Goal: Information Seeking & Learning: Understand process/instructions

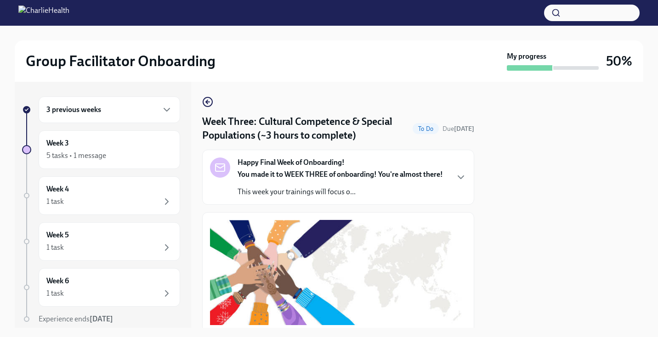
scroll to position [693, 0]
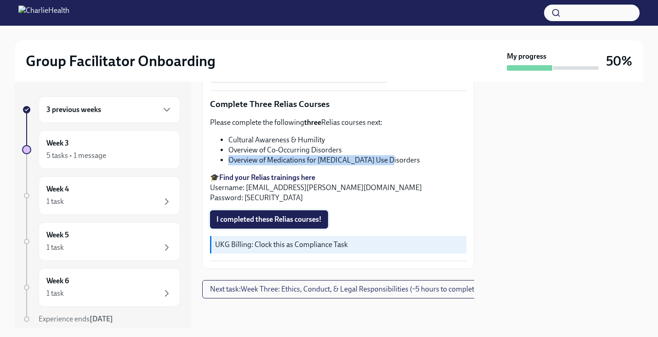
click at [304, 222] on span "I completed these Relias courses!" at bounding box center [268, 219] width 105 height 9
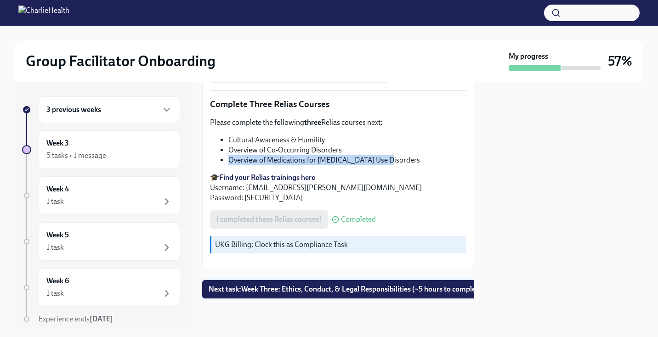
click at [298, 294] on button "Next task : Week Three: Ethics, Conduct, & Legal Responsibilities (~5 hours to …" at bounding box center [346, 289] width 289 height 18
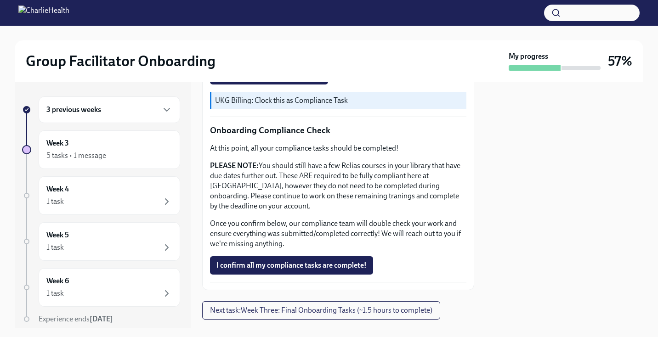
scroll to position [521, 0]
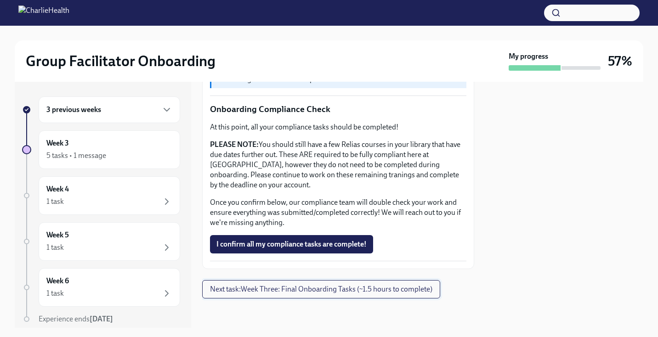
click at [298, 291] on span "Next task : Week Three: Final Onboarding Tasks (~1.5 hours to complete)" at bounding box center [321, 289] width 222 height 9
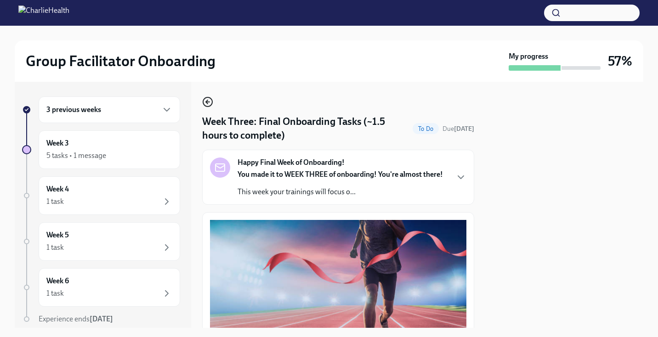
click at [209, 98] on circle "button" at bounding box center [207, 101] width 9 height 9
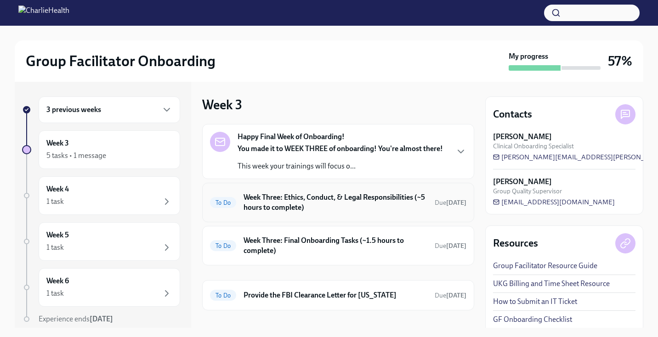
click at [346, 210] on h6 "Week Three: Ethics, Conduct, & Legal Responsibilities (~5 hours to complete)" at bounding box center [335, 202] width 184 height 20
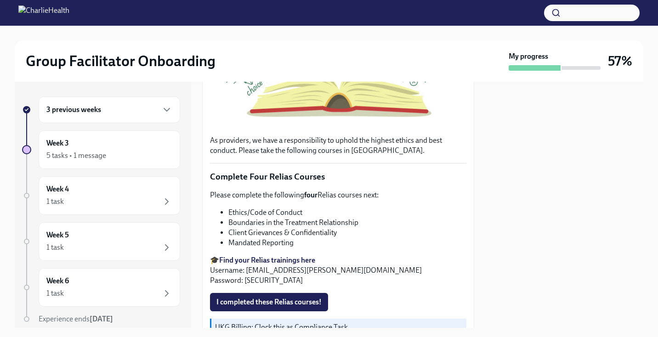
scroll to position [312, 0]
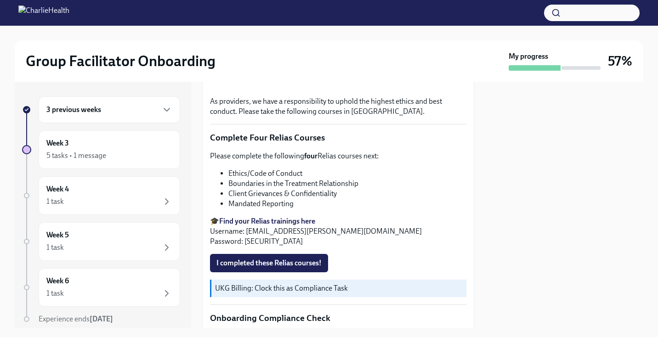
click at [119, 108] on div "3 previous weeks" at bounding box center [109, 109] width 126 height 11
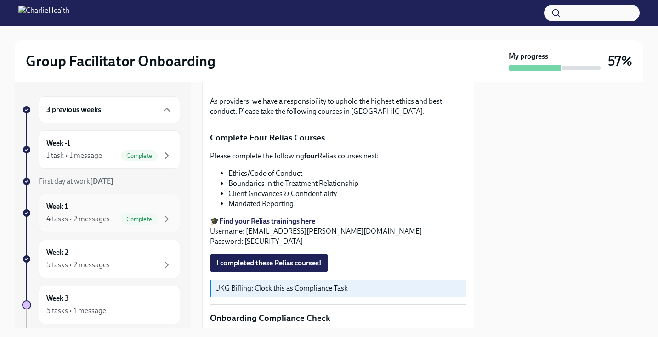
click at [118, 229] on div "Week 1 4 tasks • 2 messages Complete" at bounding box center [109, 213] width 141 height 39
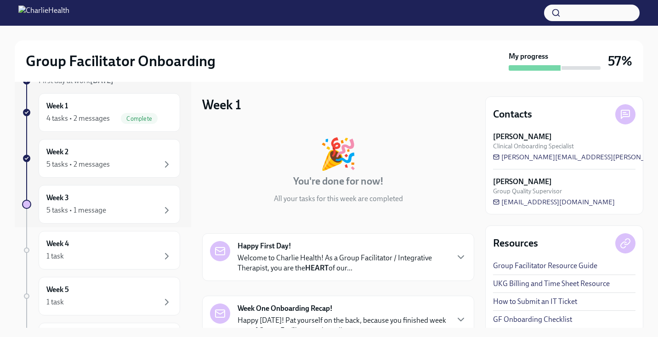
scroll to position [110, 0]
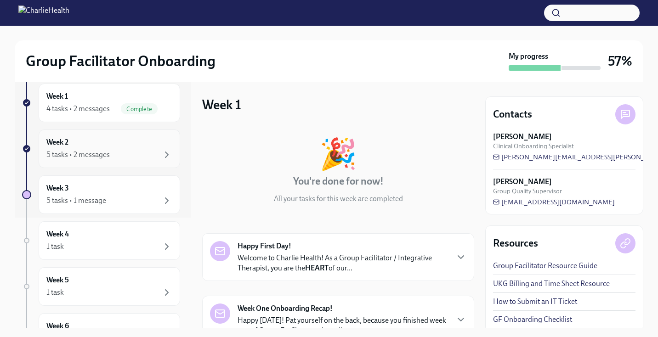
click at [107, 152] on div "5 tasks • 2 messages" at bounding box center [77, 155] width 63 height 10
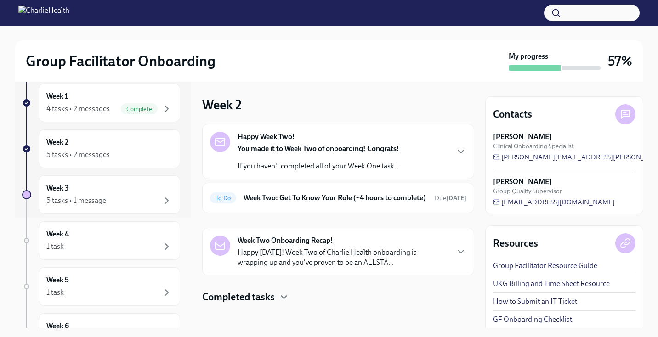
scroll to position [15, 0]
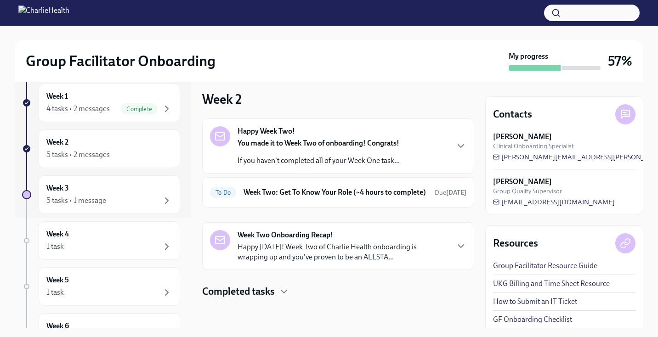
click at [331, 261] on p "Happy [DATE]! Week Two of Charlie Health onboarding is wrapping up and you've p…" at bounding box center [342, 252] width 210 height 20
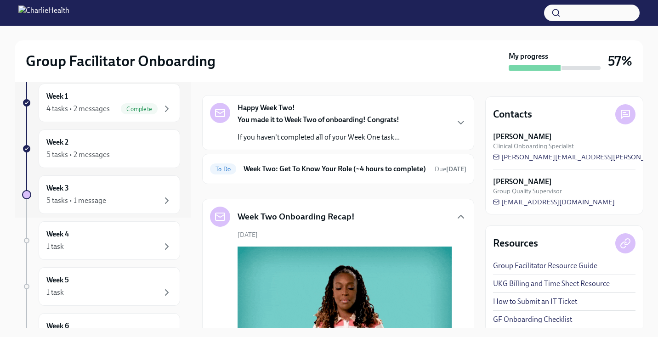
scroll to position [0, 0]
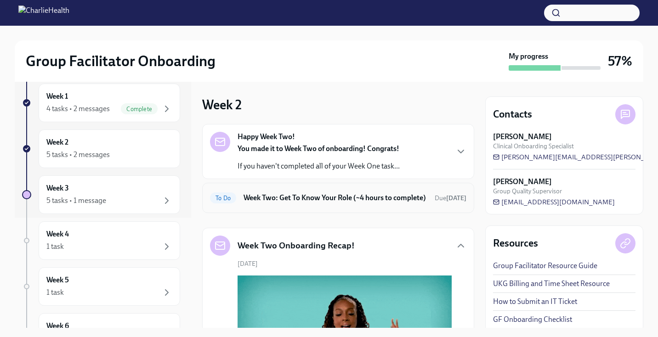
click at [320, 203] on h6 "Week Two: Get To Know Your Role (~4 hours to complete)" at bounding box center [335, 198] width 184 height 10
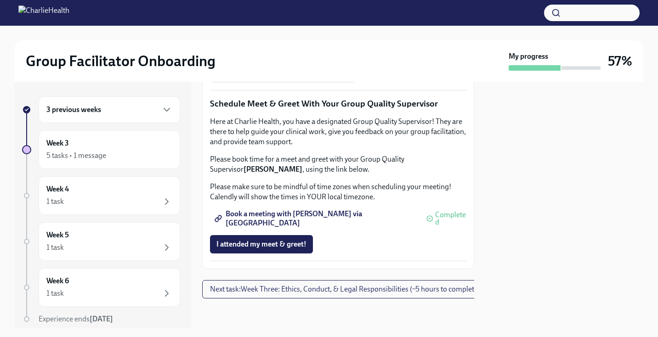
scroll to position [939, 0]
click at [341, 217] on span "Book a meeting with [PERSON_NAME] via [GEOGRAPHIC_DATA]" at bounding box center [316, 218] width 200 height 9
click at [96, 145] on div "Week 3 5 tasks • 1 message" at bounding box center [109, 149] width 126 height 23
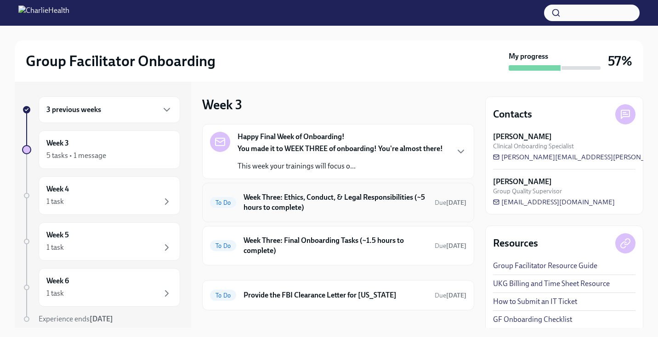
scroll to position [40, 0]
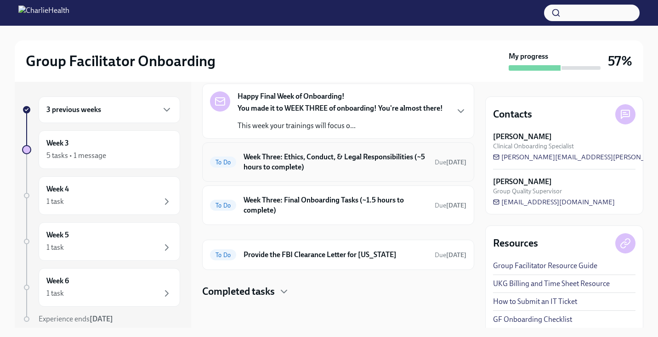
click at [289, 166] on h6 "Week Three: Ethics, Conduct, & Legal Responsibilities (~5 hours to complete)" at bounding box center [335, 162] width 184 height 20
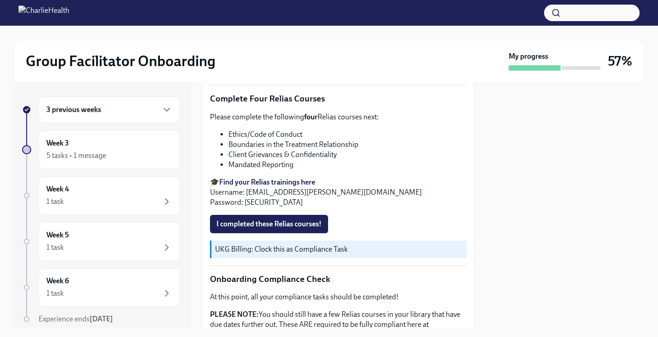
scroll to position [340, 0]
